Goal: Understand process/instructions: Learn how to perform a task or action

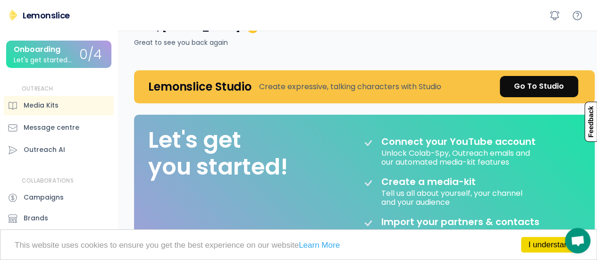
scroll to position [47, 0]
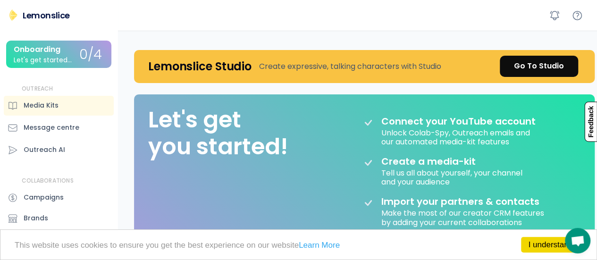
click at [59, 133] on div "Message centre" at bounding box center [59, 128] width 110 height 20
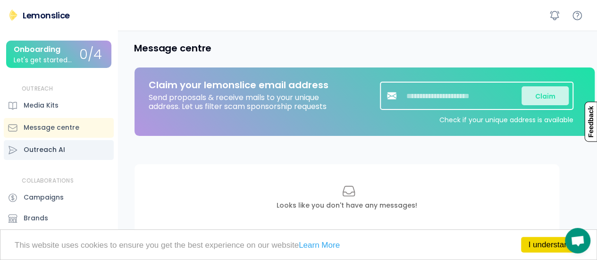
click at [45, 155] on div "Outreach AI" at bounding box center [59, 150] width 110 height 20
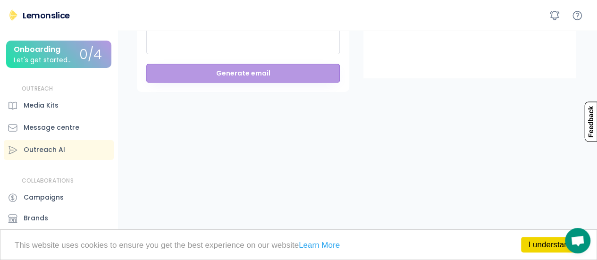
click at [68, 57] on div "Let's get started..." at bounding box center [43, 60] width 58 height 7
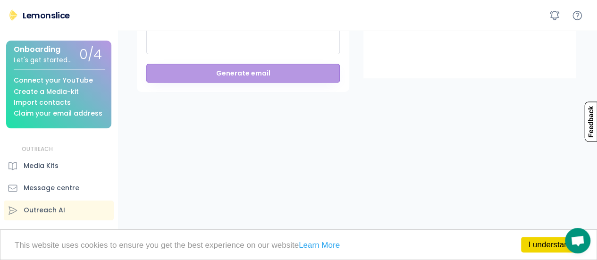
click at [66, 85] on div "Connect your YouTube Create a Media-kit Import contacts Claim your email address" at bounding box center [60, 93] width 92 height 48
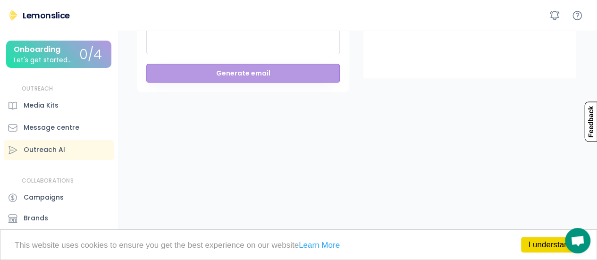
click at [62, 52] on div "Onboarding Let's get started..." at bounding box center [47, 54] width 66 height 18
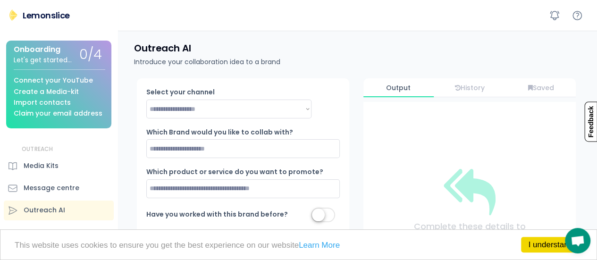
click at [53, 114] on div "Claim your email address" at bounding box center [58, 113] width 89 height 7
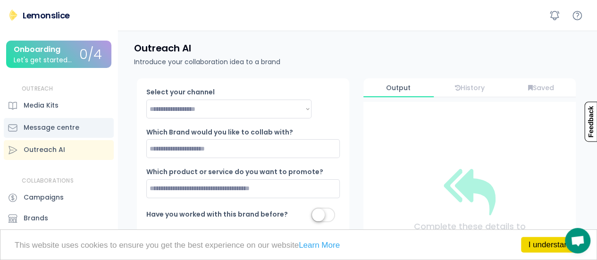
click at [59, 101] on div "Media Kits" at bounding box center [59, 106] width 110 height 20
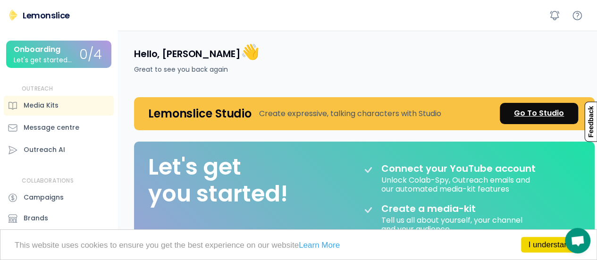
click at [522, 111] on div "Go To Studio" at bounding box center [539, 113] width 50 height 11
